Goal: Transaction & Acquisition: Obtain resource

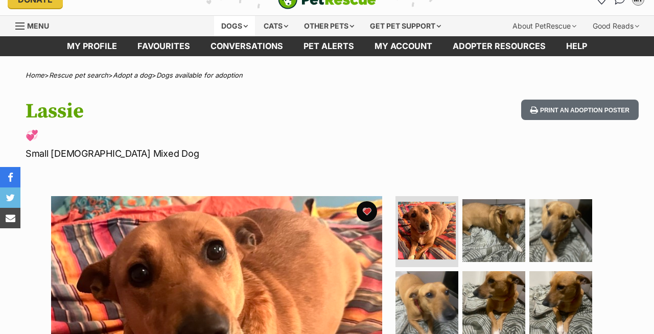
click at [237, 36] on div "Dogs" at bounding box center [234, 26] width 41 height 20
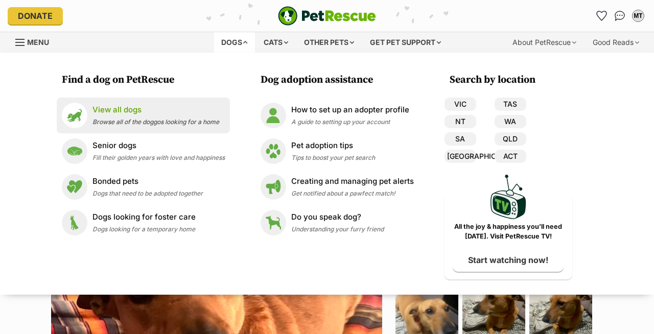
click at [119, 122] on span "Browse all of the doggos looking for a home" at bounding box center [155, 122] width 127 height 8
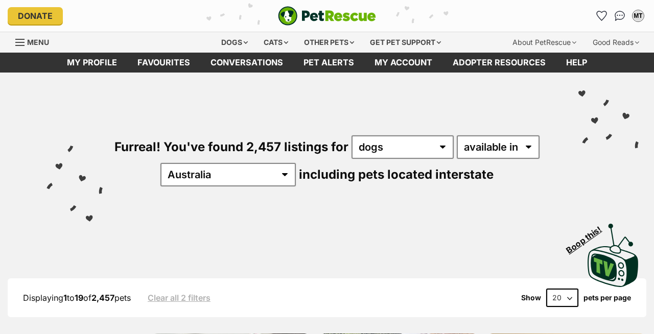
click at [267, 175] on select "Australia ACT NSW NT QLD SA TAS VIC WA" at bounding box center [227, 174] width 135 height 23
select select "TAS"
click at [236, 163] on select "Australia ACT NSW NT QLD SA TAS VIC WA" at bounding box center [227, 174] width 135 height 23
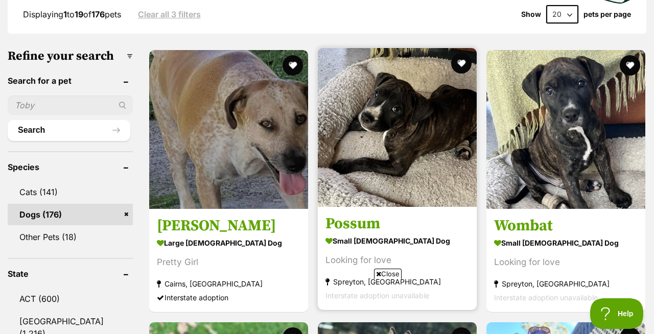
click at [382, 177] on img at bounding box center [397, 127] width 159 height 159
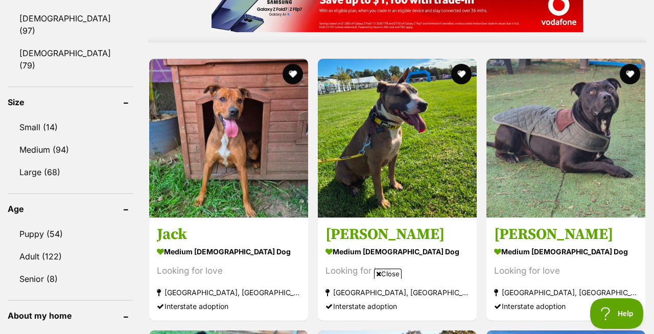
scroll to position [931, 0]
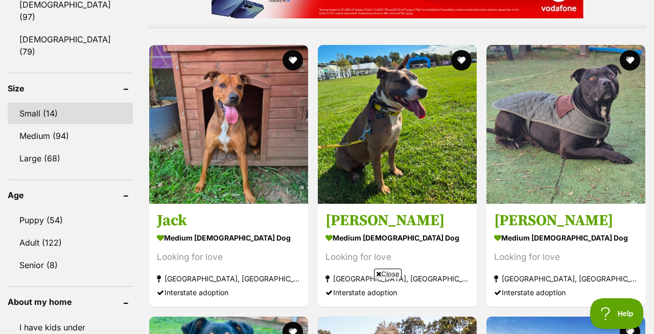
click at [32, 103] on link "Small (14)" at bounding box center [70, 113] width 125 height 21
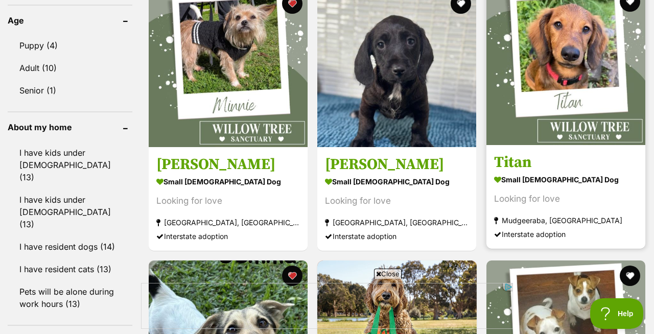
click at [557, 52] on img at bounding box center [565, 65] width 159 height 159
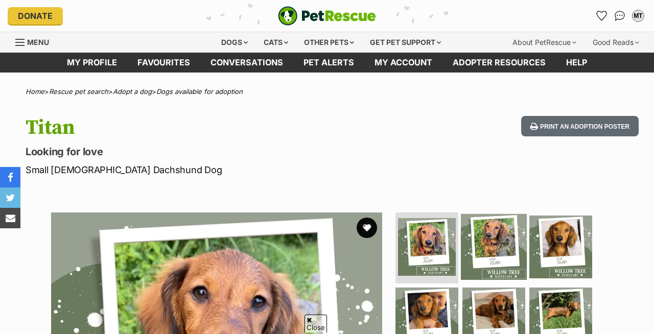
click at [490, 213] on img at bounding box center [494, 246] width 66 height 66
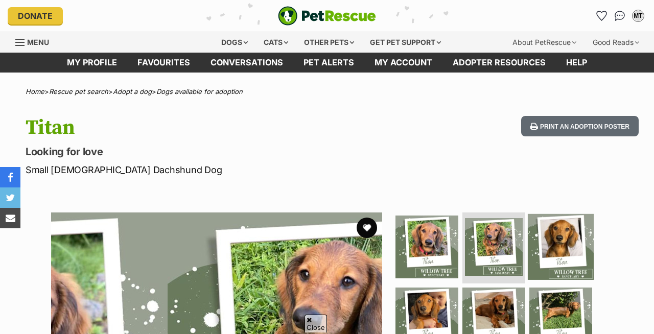
click at [546, 213] on img at bounding box center [561, 246] width 66 height 66
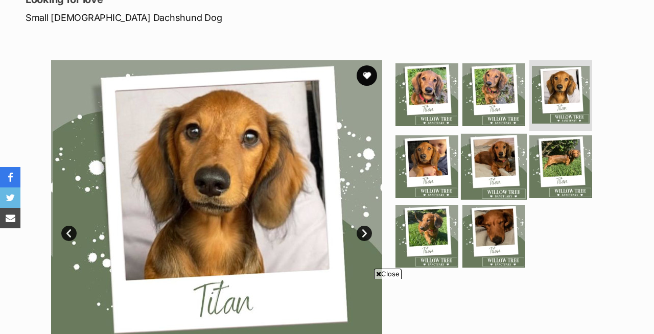
click at [555, 173] on img at bounding box center [560, 166] width 63 height 63
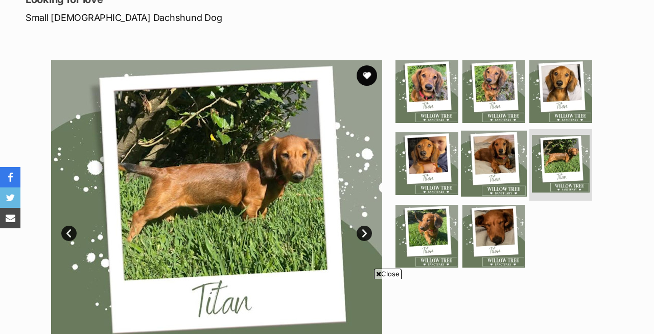
scroll to position [0, 0]
click at [506, 159] on img at bounding box center [494, 164] width 66 height 66
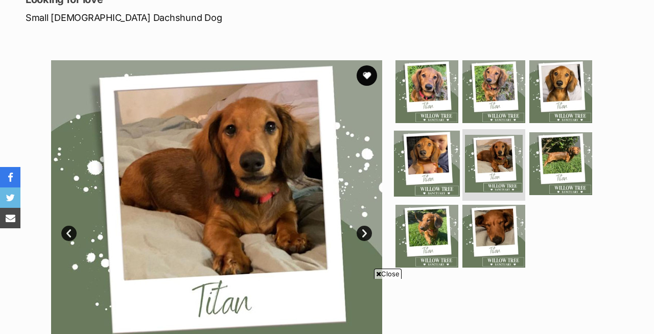
click at [422, 154] on img at bounding box center [427, 164] width 66 height 66
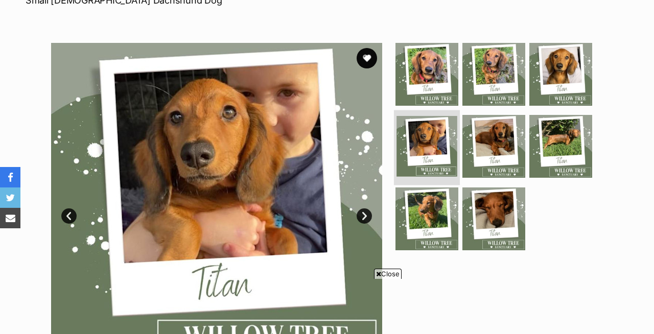
scroll to position [232, 0]
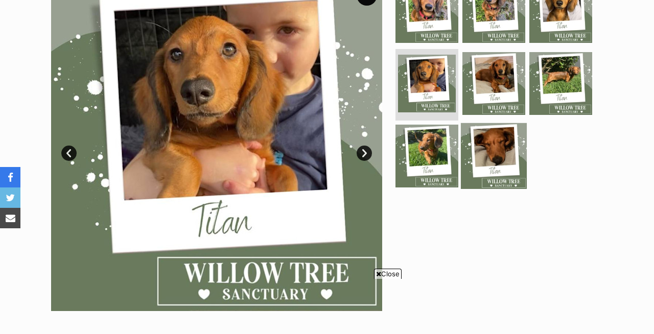
click at [422, 153] on img at bounding box center [426, 156] width 63 height 63
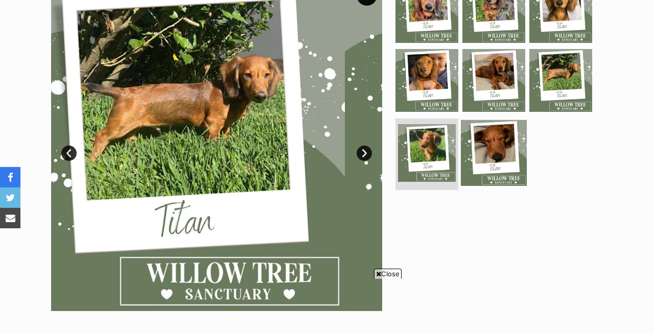
click at [482, 150] on img at bounding box center [494, 153] width 66 height 66
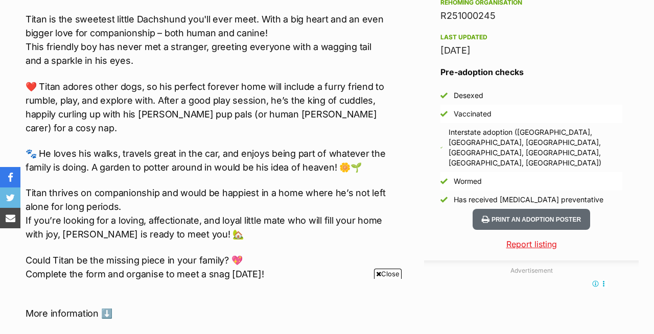
scroll to position [868, 0]
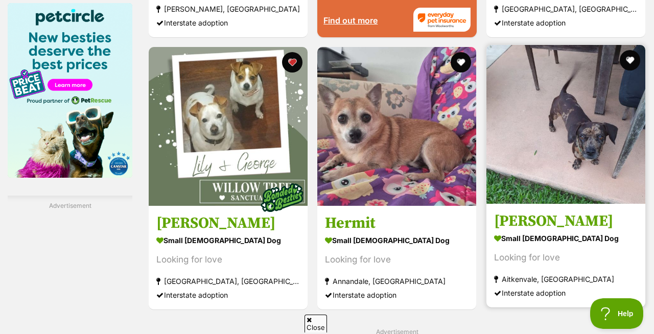
click at [582, 119] on img at bounding box center [565, 124] width 159 height 159
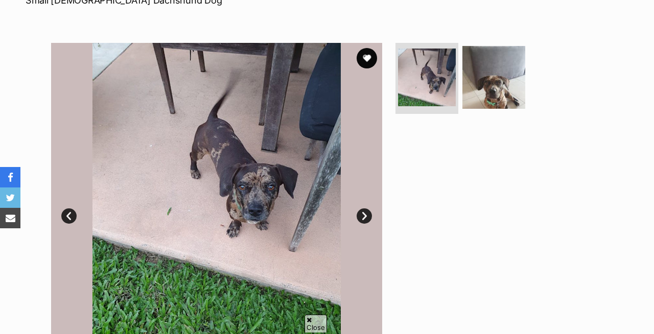
click at [365, 214] on link "Next" at bounding box center [364, 215] width 15 height 15
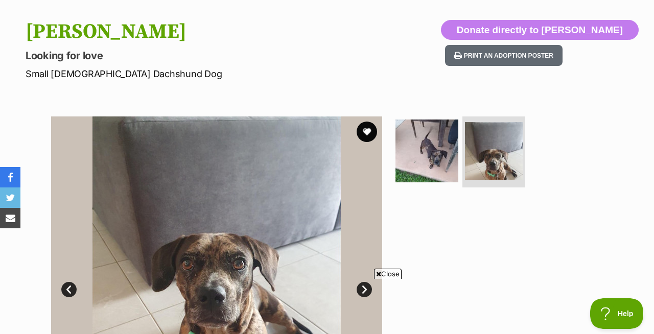
scroll to position [52, 0]
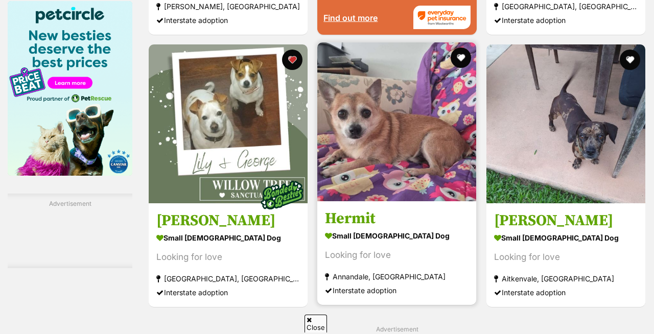
click at [359, 139] on img at bounding box center [396, 121] width 159 height 159
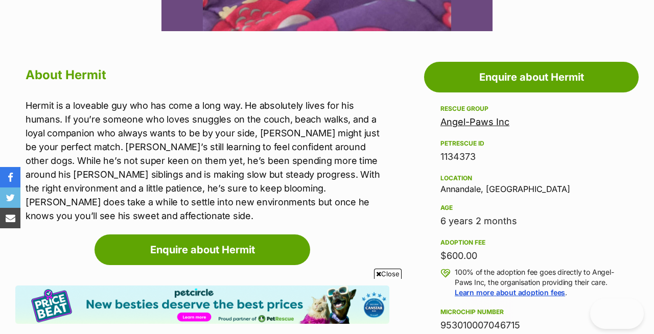
scroll to position [524, 0]
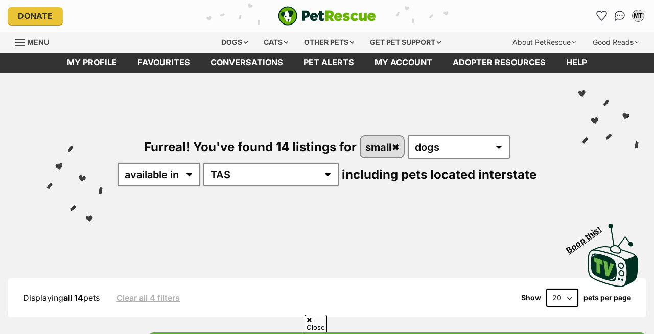
scroll to position [1450, 0]
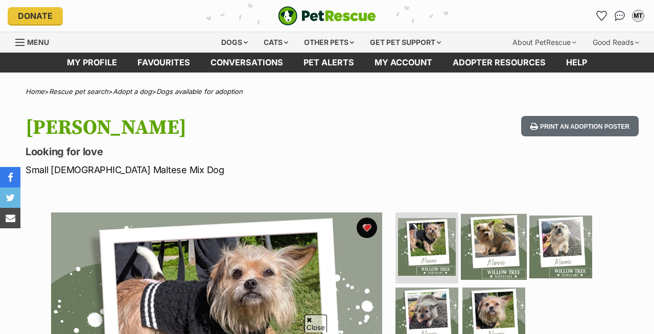
click at [486, 213] on img at bounding box center [494, 246] width 66 height 66
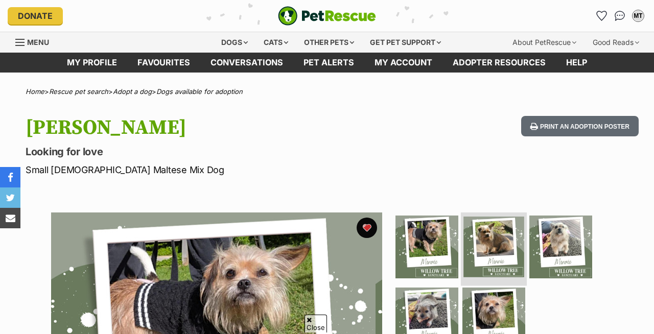
scroll to position [123, 0]
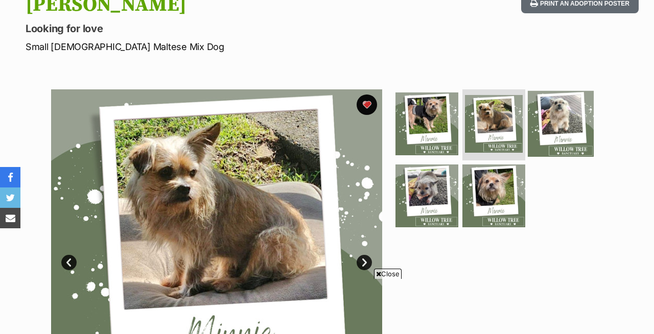
click at [554, 121] on img at bounding box center [561, 123] width 66 height 66
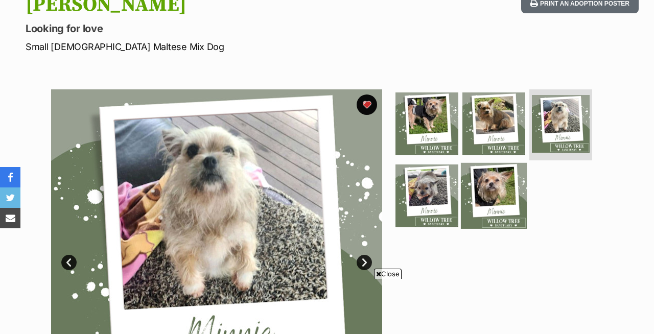
click at [492, 176] on img at bounding box center [494, 196] width 66 height 66
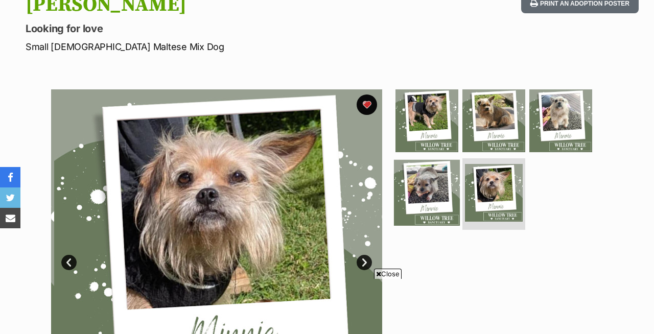
click at [415, 177] on img at bounding box center [427, 193] width 66 height 66
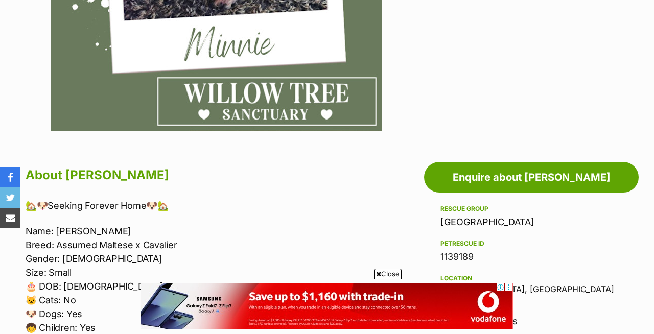
scroll to position [372, 0]
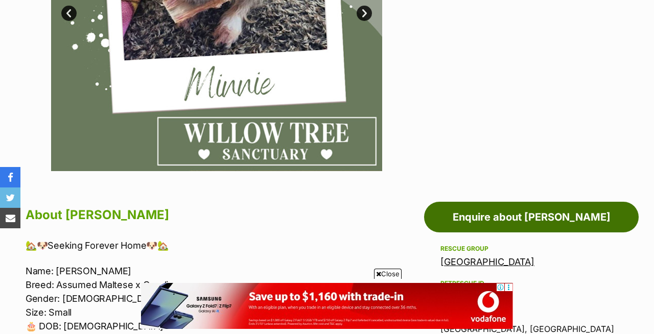
click at [538, 218] on link "Enquire about [PERSON_NAME]" at bounding box center [531, 217] width 215 height 31
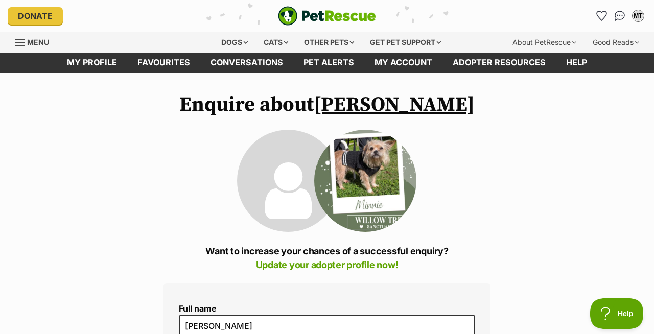
click at [387, 106] on link "[PERSON_NAME]" at bounding box center [394, 105] width 161 height 26
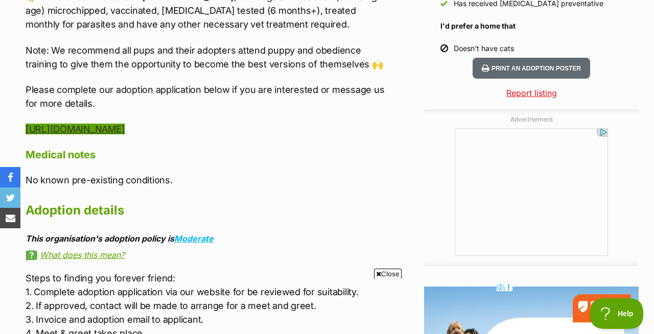
click at [125, 130] on link "[URL][DOMAIN_NAME]" at bounding box center [75, 129] width 99 height 11
